Goal: Transaction & Acquisition: Obtain resource

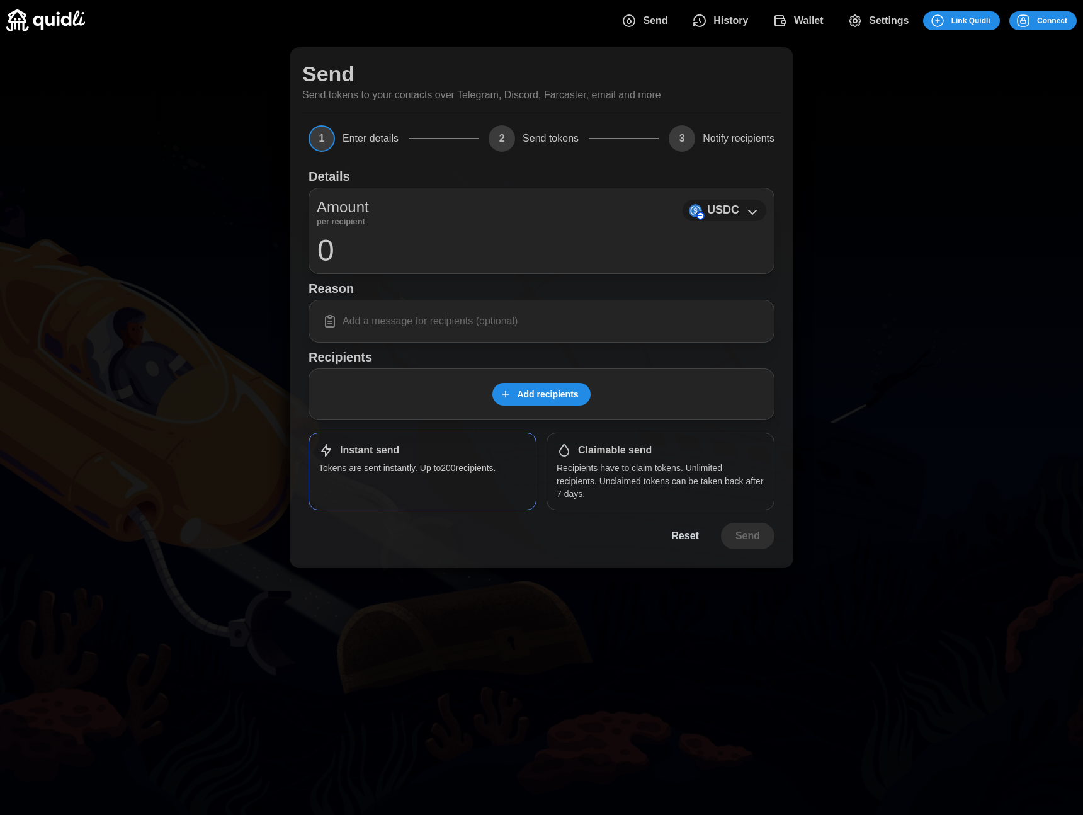
click at [713, 215] on p "USDC" at bounding box center [723, 210] width 32 height 18
click at [729, 21] on span "History" at bounding box center [730, 20] width 35 height 25
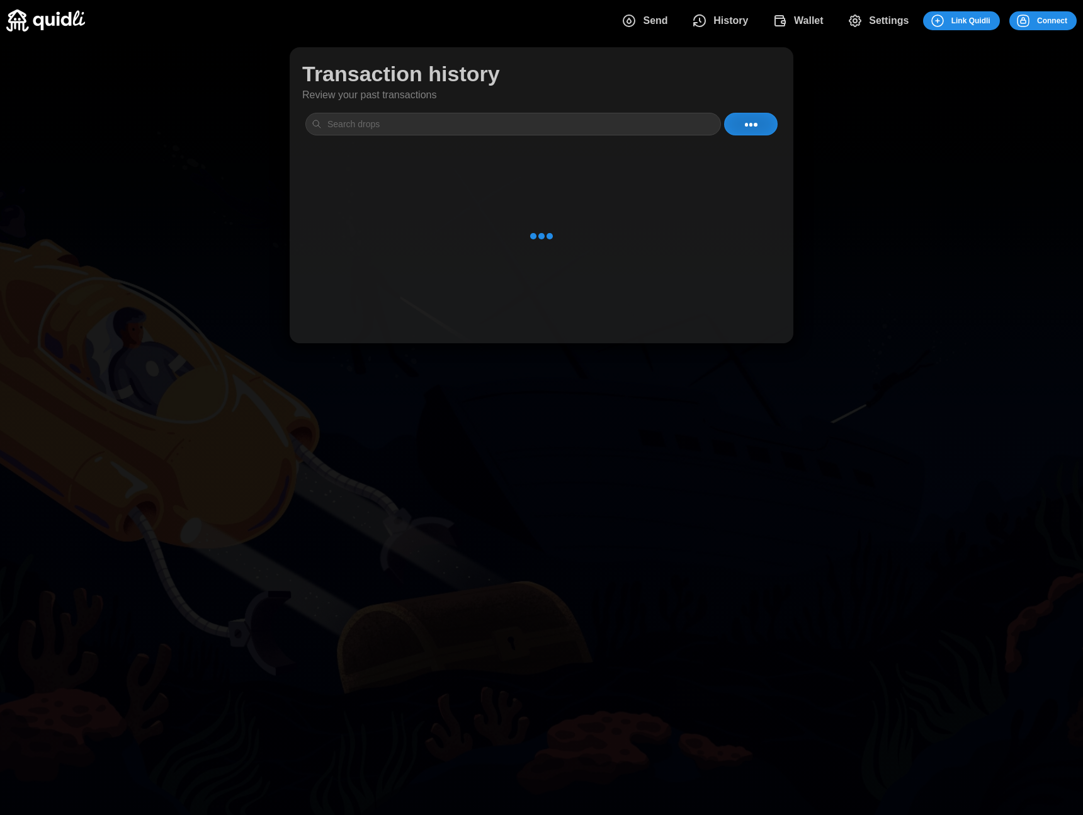
click at [805, 25] on span "Wallet" at bounding box center [809, 20] width 30 height 25
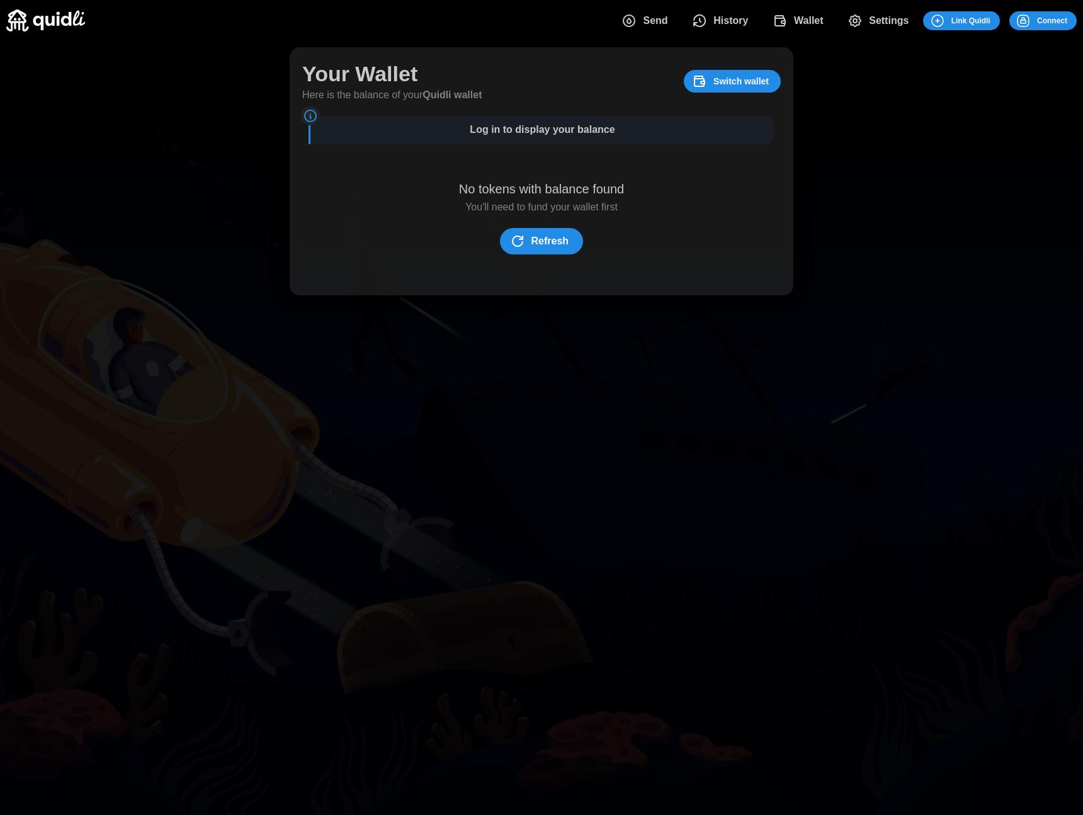
click at [557, 249] on span "Refresh" at bounding box center [550, 241] width 38 height 25
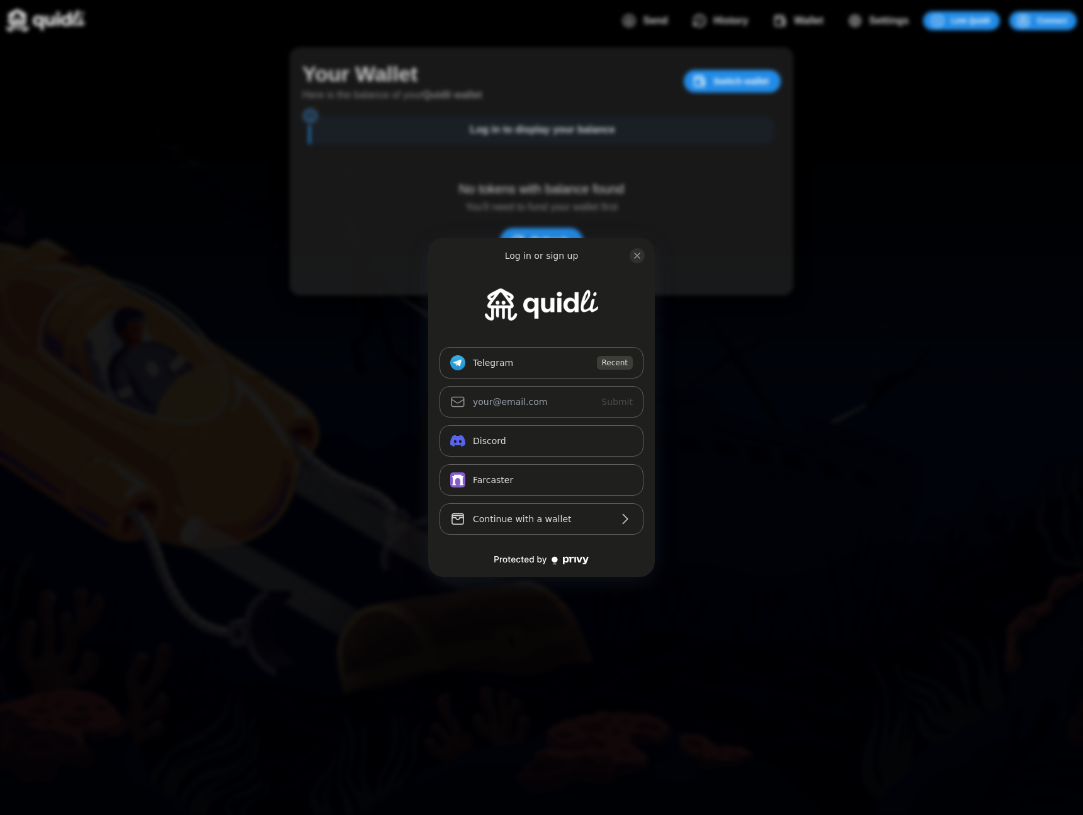
click at [696, 202] on div "Log in or sign up Telegram_logo Telegram Recent Submit Continue with Email Disc…" at bounding box center [541, 407] width 1083 height 815
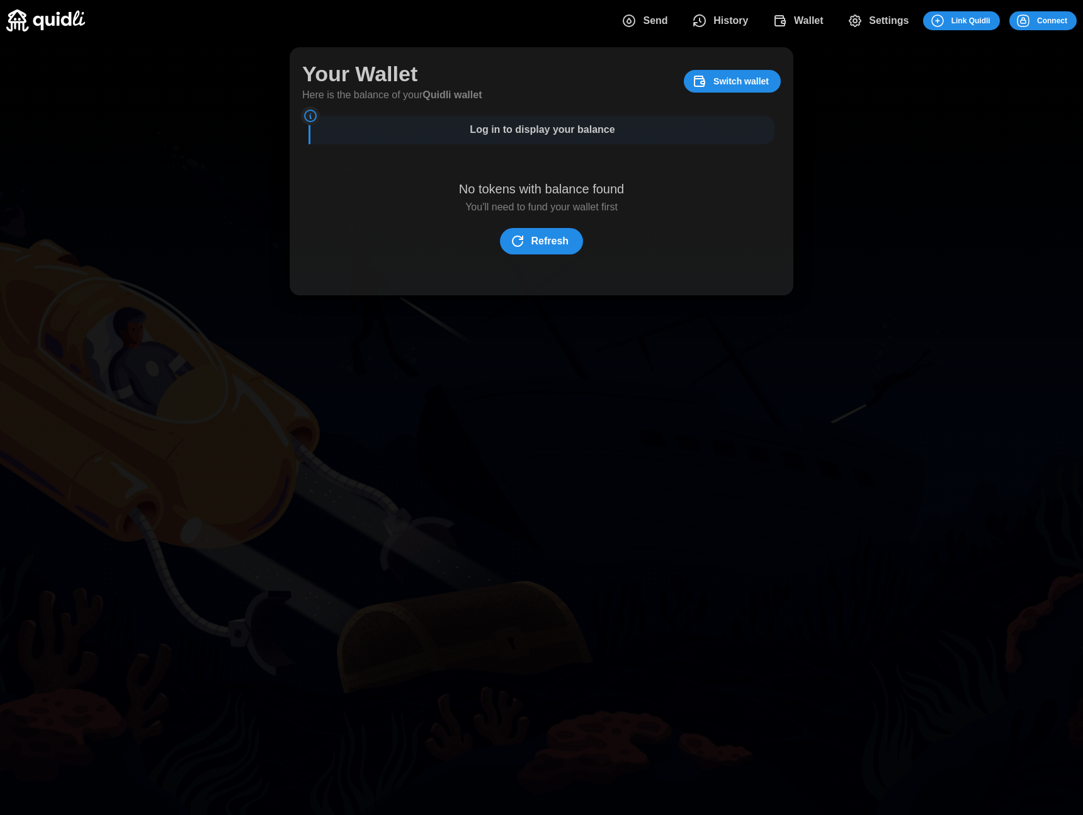
click at [895, 23] on span "Settings" at bounding box center [889, 20] width 40 height 25
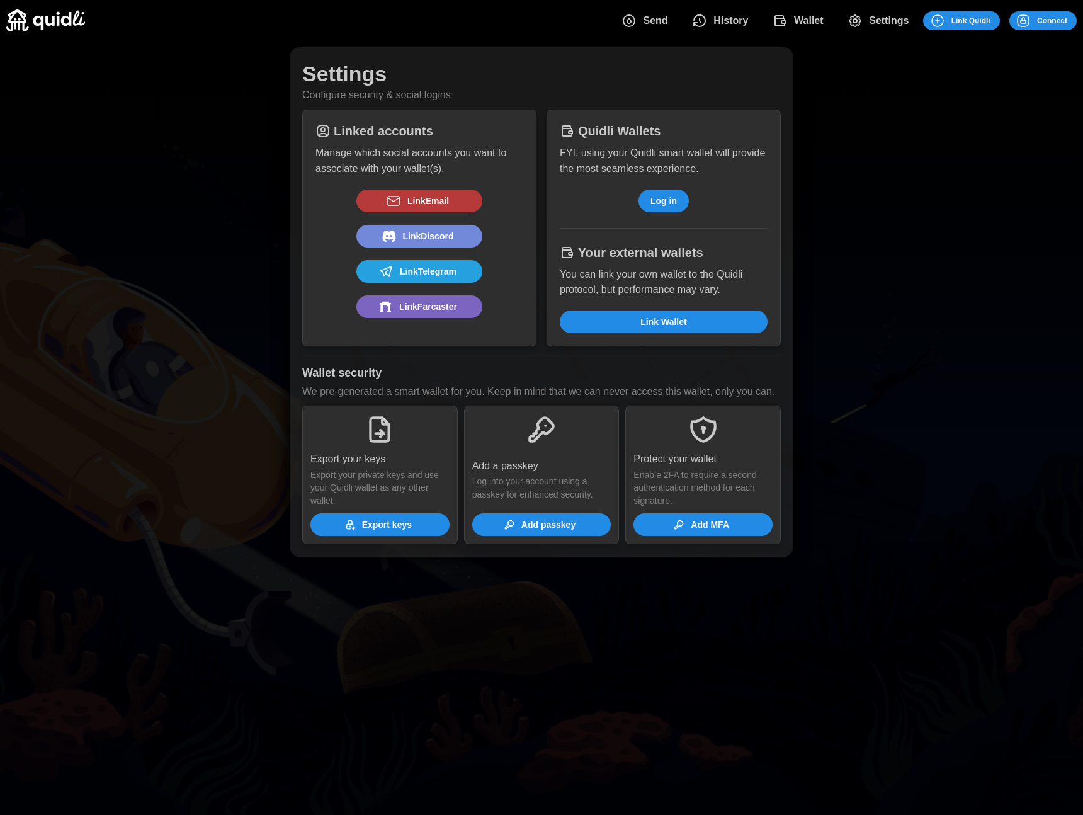
click at [438, 190] on button "Link Email" at bounding box center [419, 201] width 126 height 23
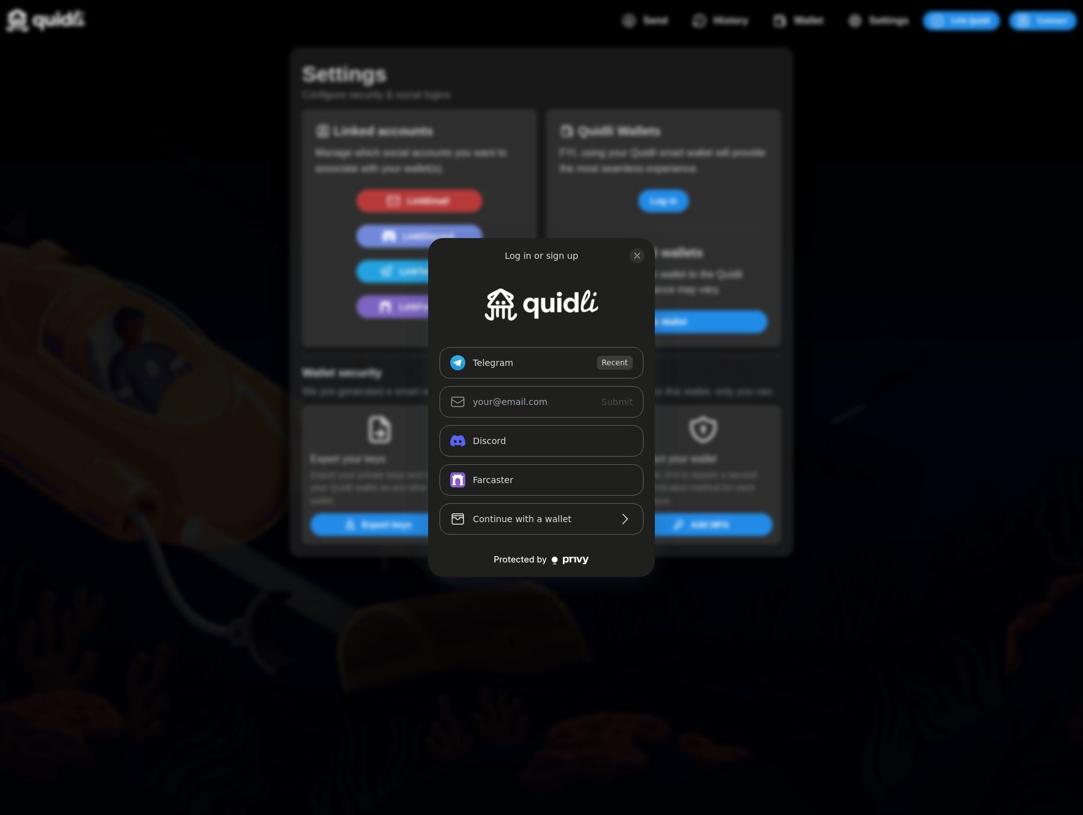
click at [647, 208] on div "Log in or sign up Telegram_logo Telegram Recent Submit Continue with Email Disc…" at bounding box center [541, 407] width 1083 height 815
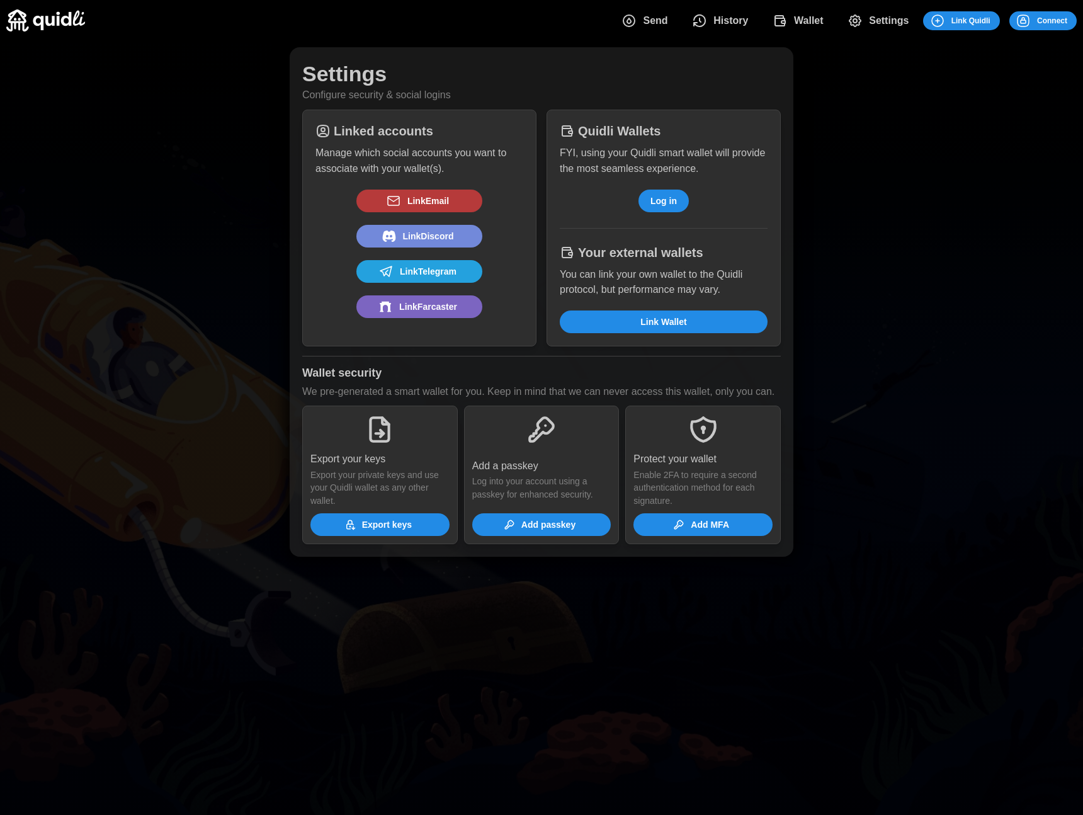
click at [669, 196] on span "Log in" at bounding box center [663, 200] width 26 height 21
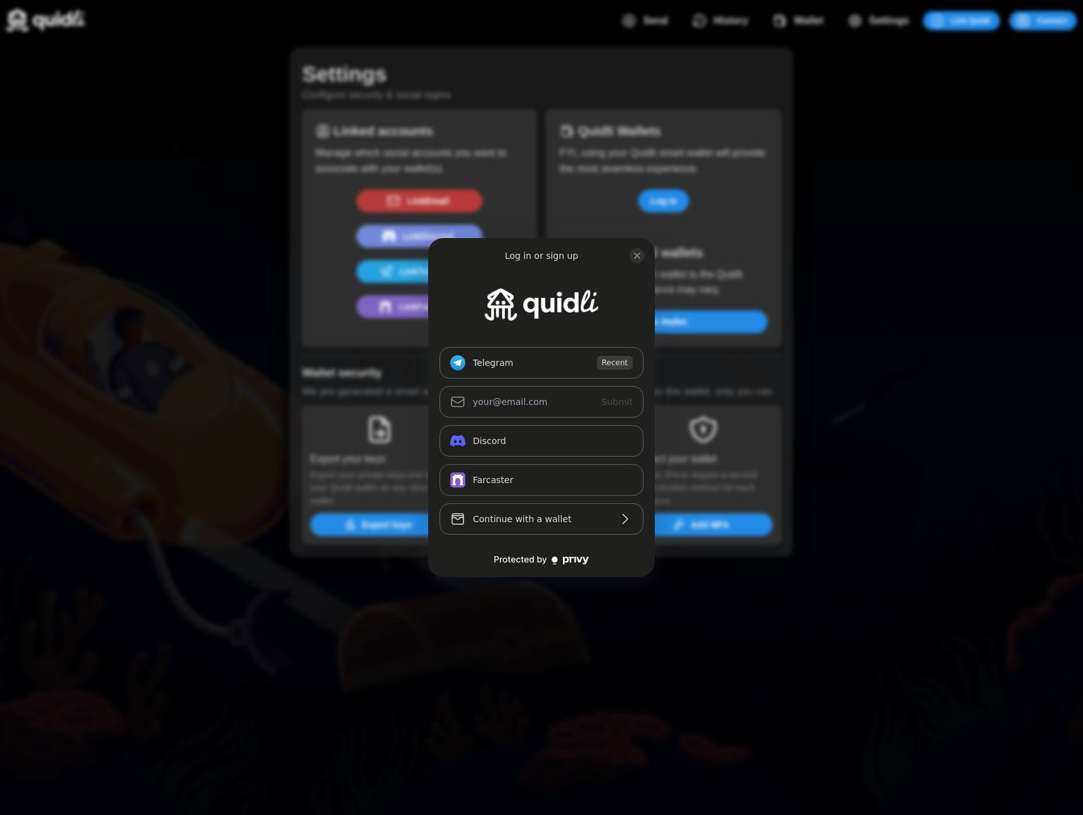
click at [673, 236] on div "Log in or sign up Telegram_logo Telegram Recent Submit Continue with Email Disc…" at bounding box center [541, 407] width 1083 height 815
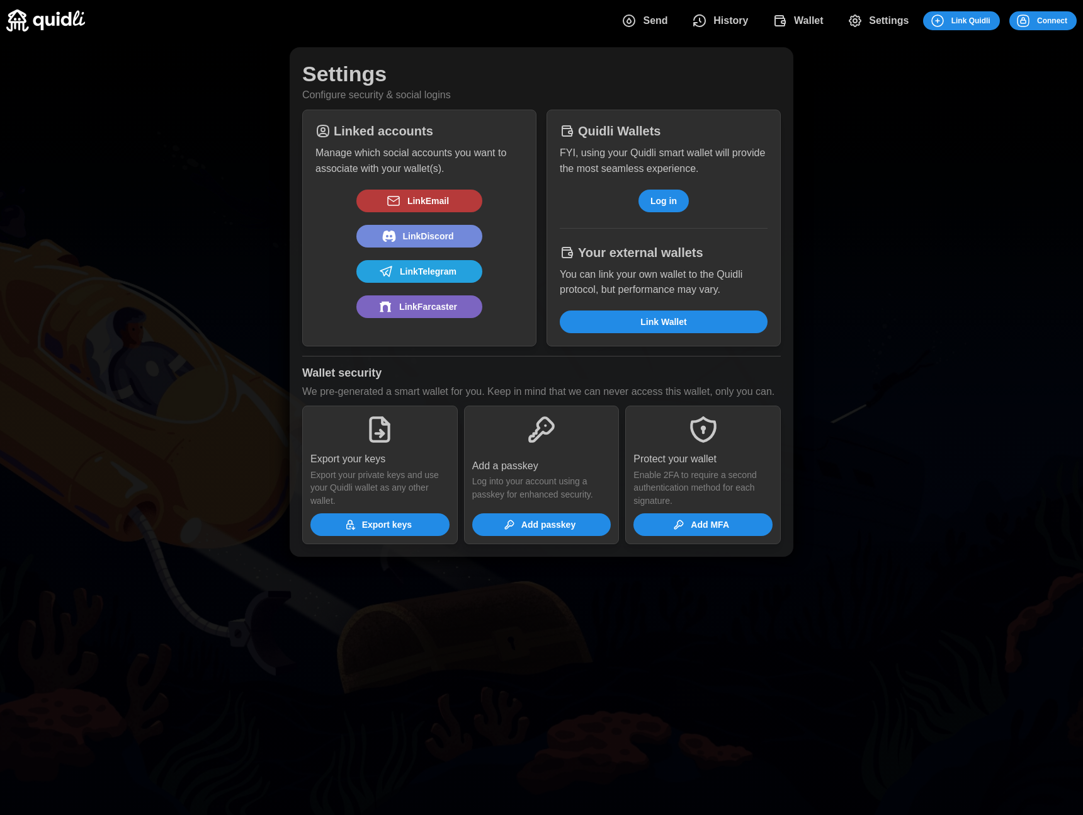
click at [412, 521] on span "Export keys" at bounding box center [378, 524] width 119 height 21
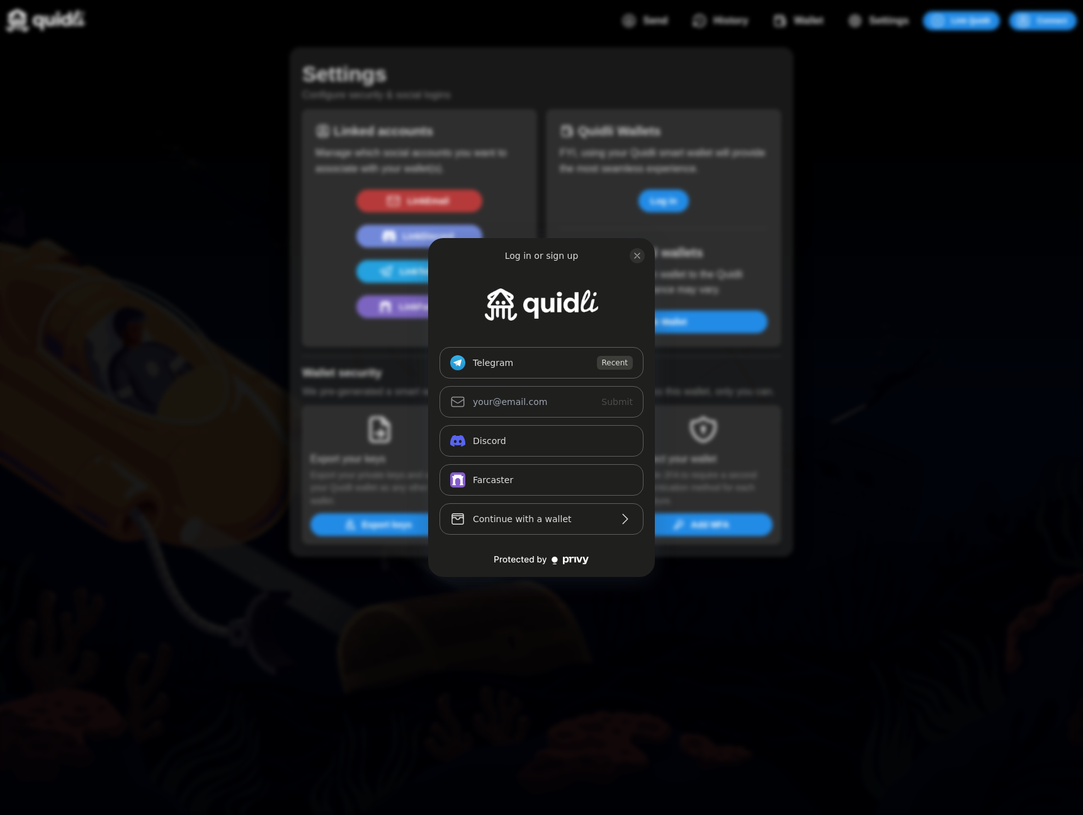
drag, startPoint x: 650, startPoint y: 521, endPoint x: 660, endPoint y: 521, distance: 10.1
click at [650, 521] on div "Log in or sign up Telegram_logo Telegram Recent Submit Continue with Email Disc…" at bounding box center [541, 407] width 227 height 338
click at [679, 521] on div "Log in or sign up Telegram_logo Telegram Recent Submit Continue with Email Disc…" at bounding box center [541, 407] width 1083 height 815
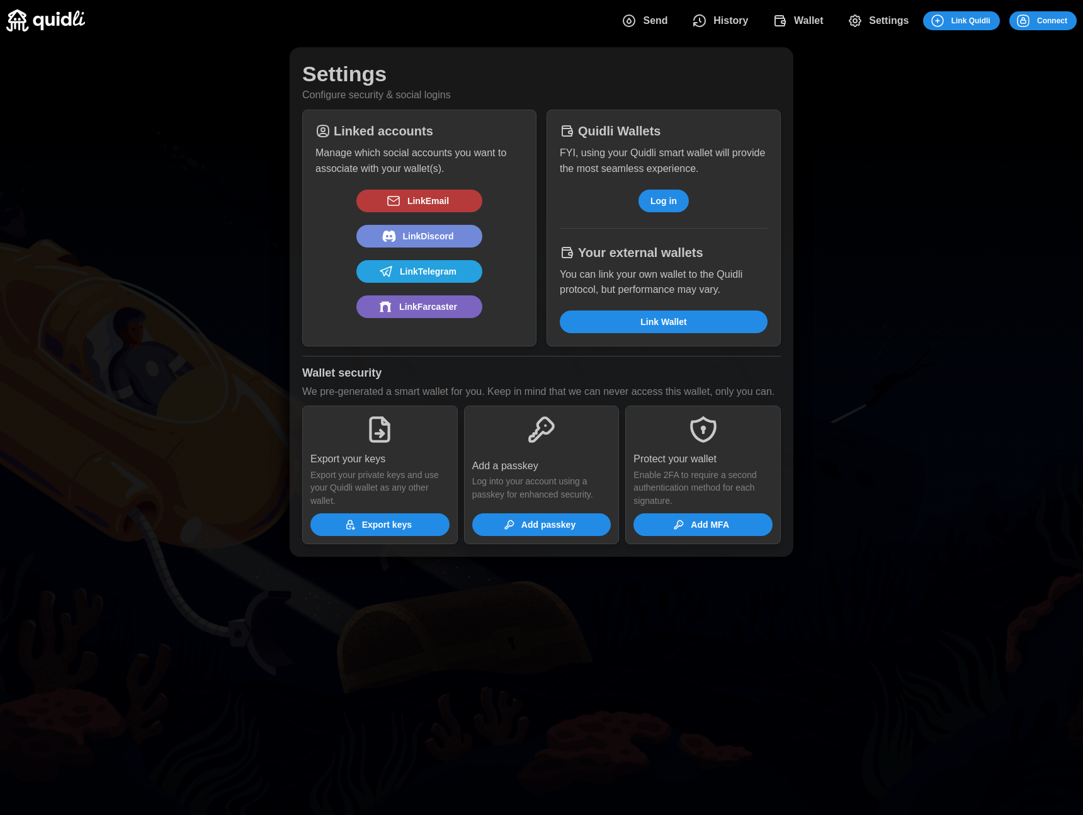
click at [728, 30] on span "History" at bounding box center [730, 20] width 35 height 25
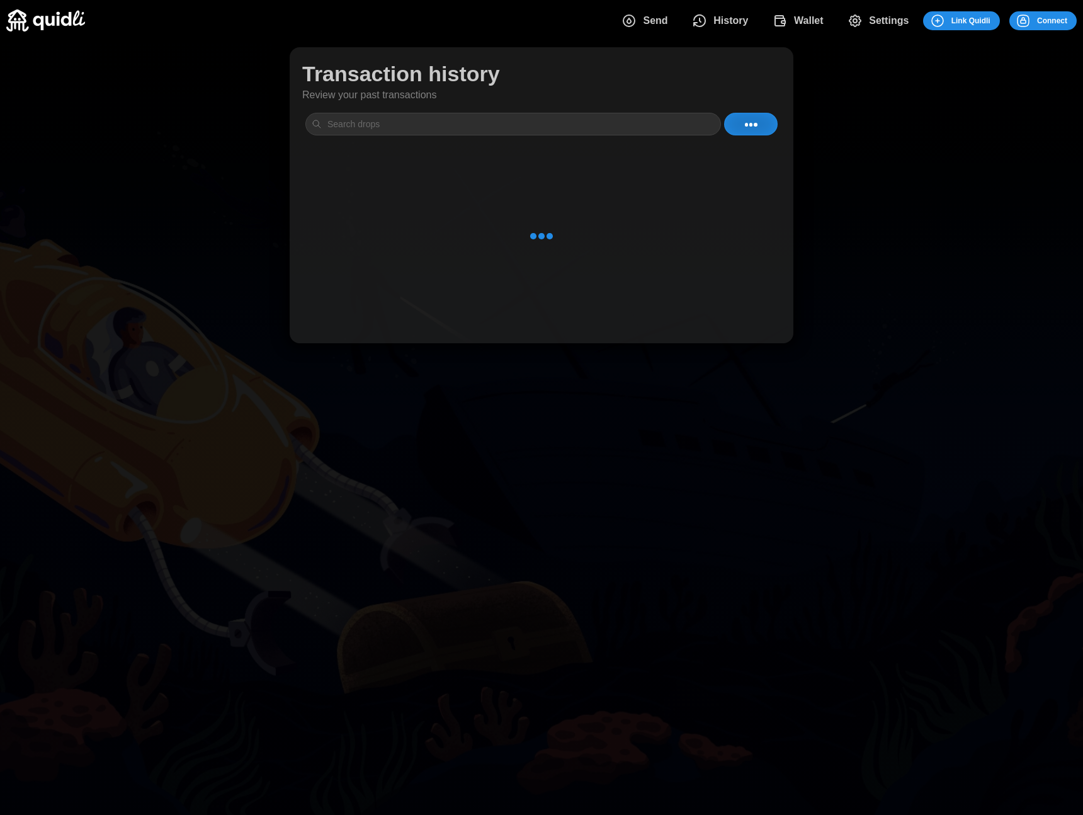
click at [659, 18] on span "Send" at bounding box center [655, 20] width 25 height 25
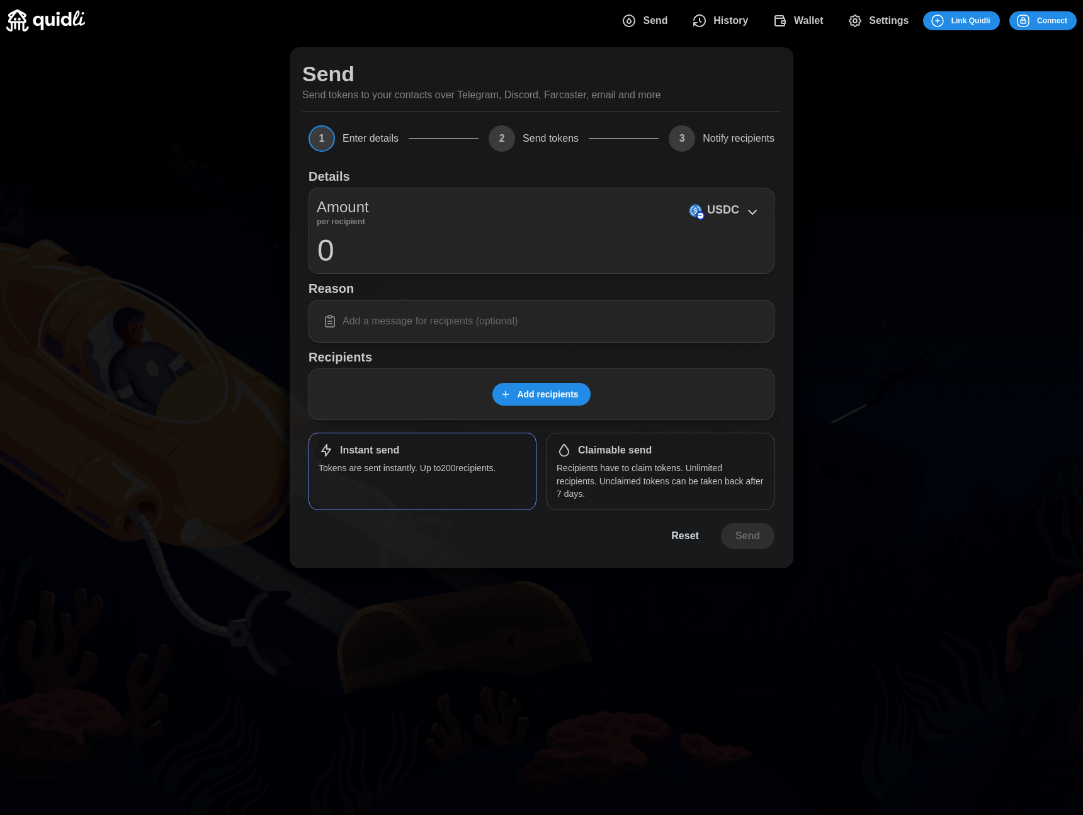
click at [523, 414] on div "Add recipients" at bounding box center [542, 394] width 466 height 52
click at [542, 394] on span "Add recipients" at bounding box center [547, 393] width 61 height 21
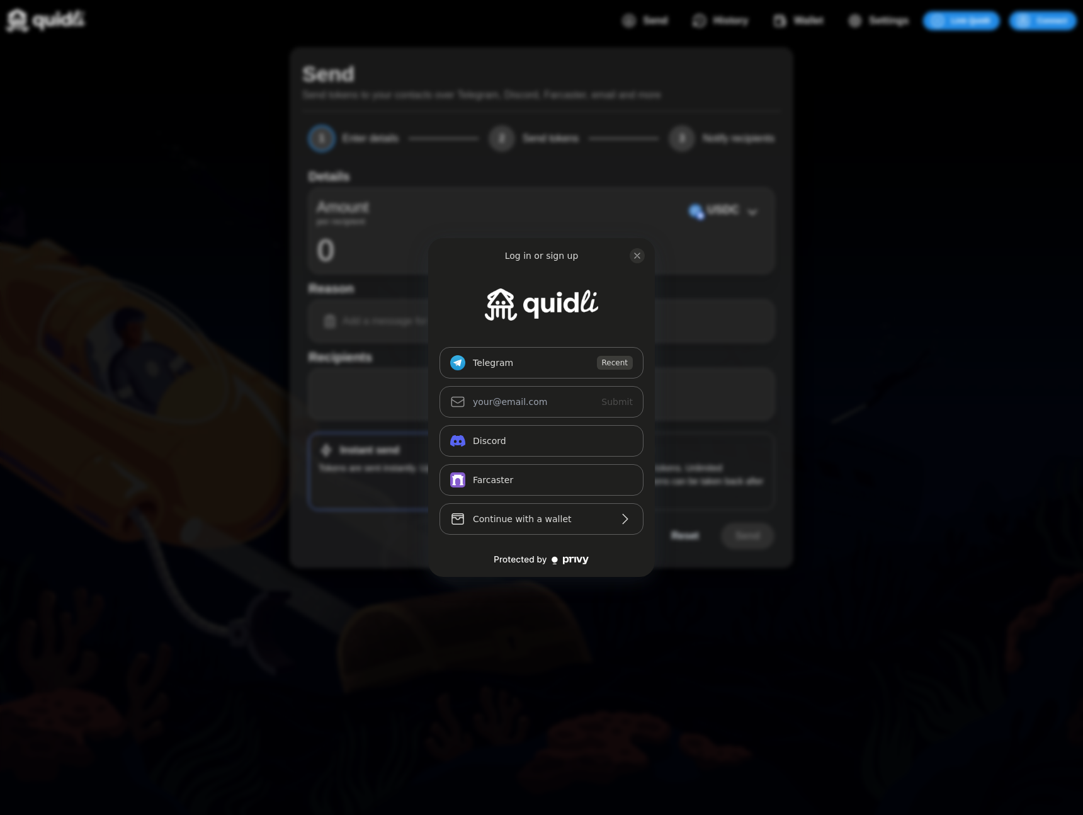
click at [372, 326] on div "Log in or sign up Telegram_logo Telegram Recent Submit Continue with Email Disc…" at bounding box center [541, 407] width 1083 height 815
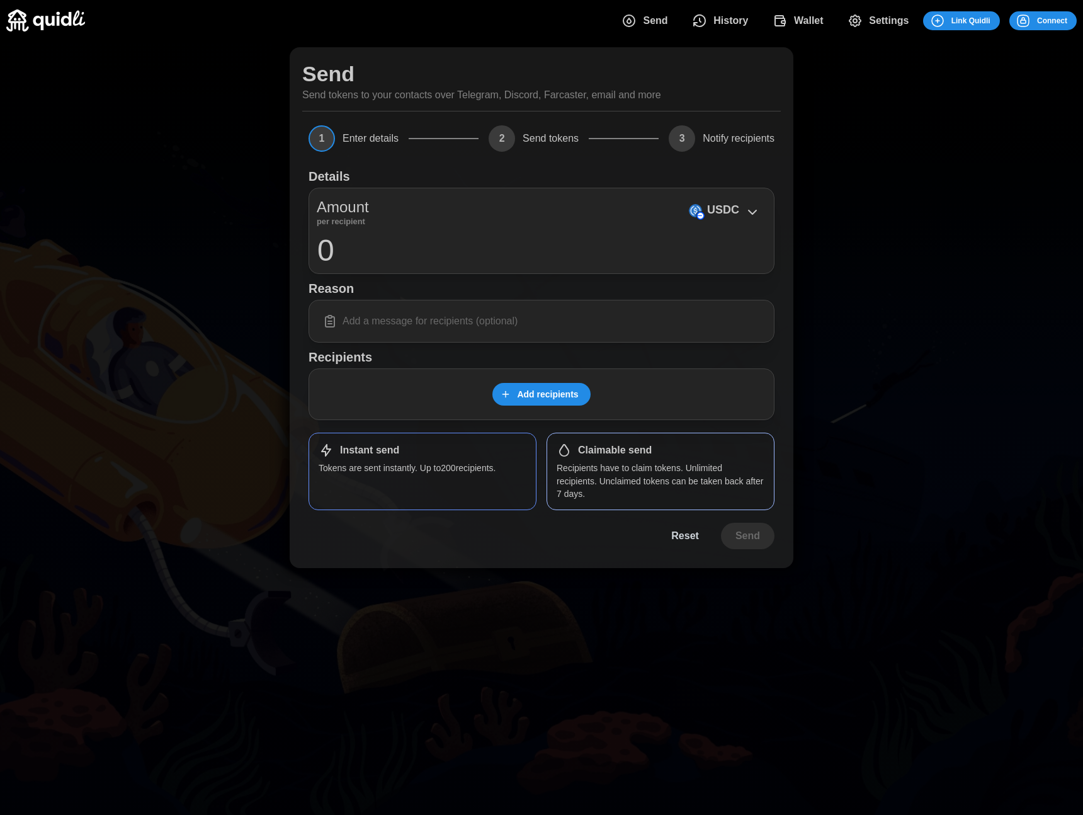
click at [637, 458] on div "Claimable send Recipients have to claim tokens. Unlimited recipients. Unclaimed…" at bounding box center [661, 471] width 228 height 77
click at [508, 444] on div "Instant send" at bounding box center [423, 450] width 208 height 15
click at [517, 394] on span "Add recipients" at bounding box center [547, 393] width 61 height 21
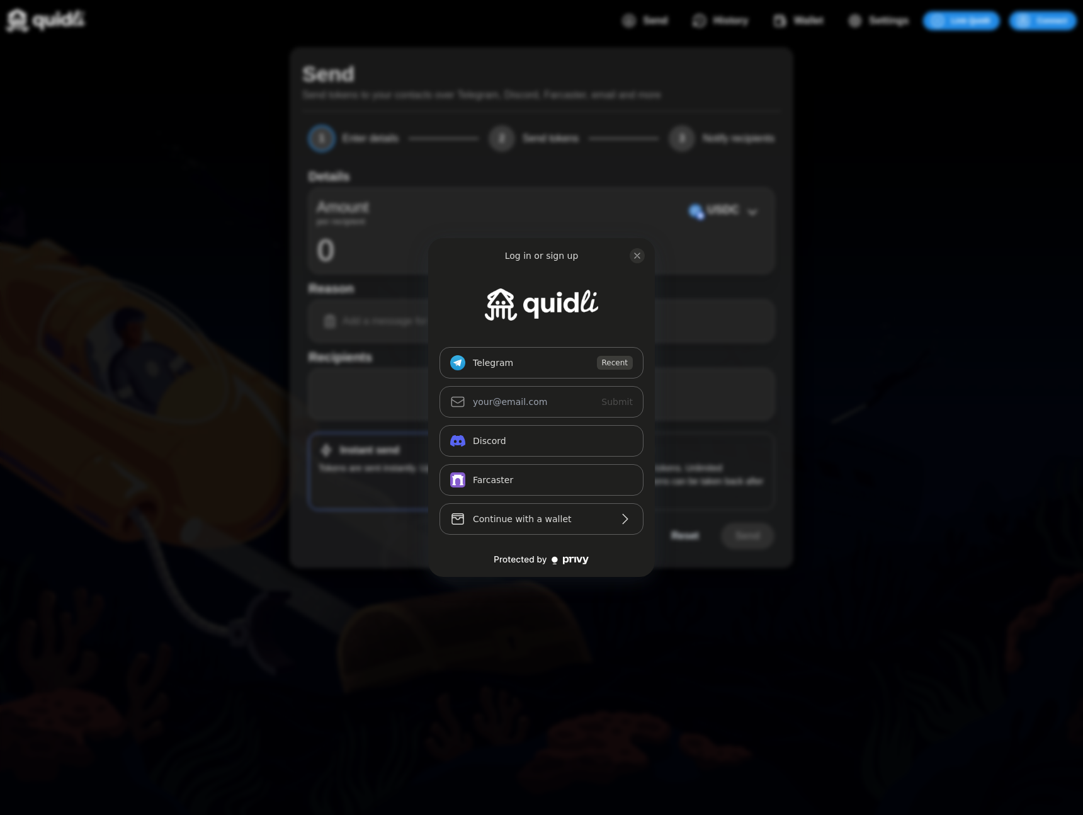
click at [812, 195] on div "Log in or sign up Telegram_logo Telegram Recent Submit Continue with Email Disc…" at bounding box center [541, 407] width 1083 height 815
